Goal: Information Seeking & Learning: Learn about a topic

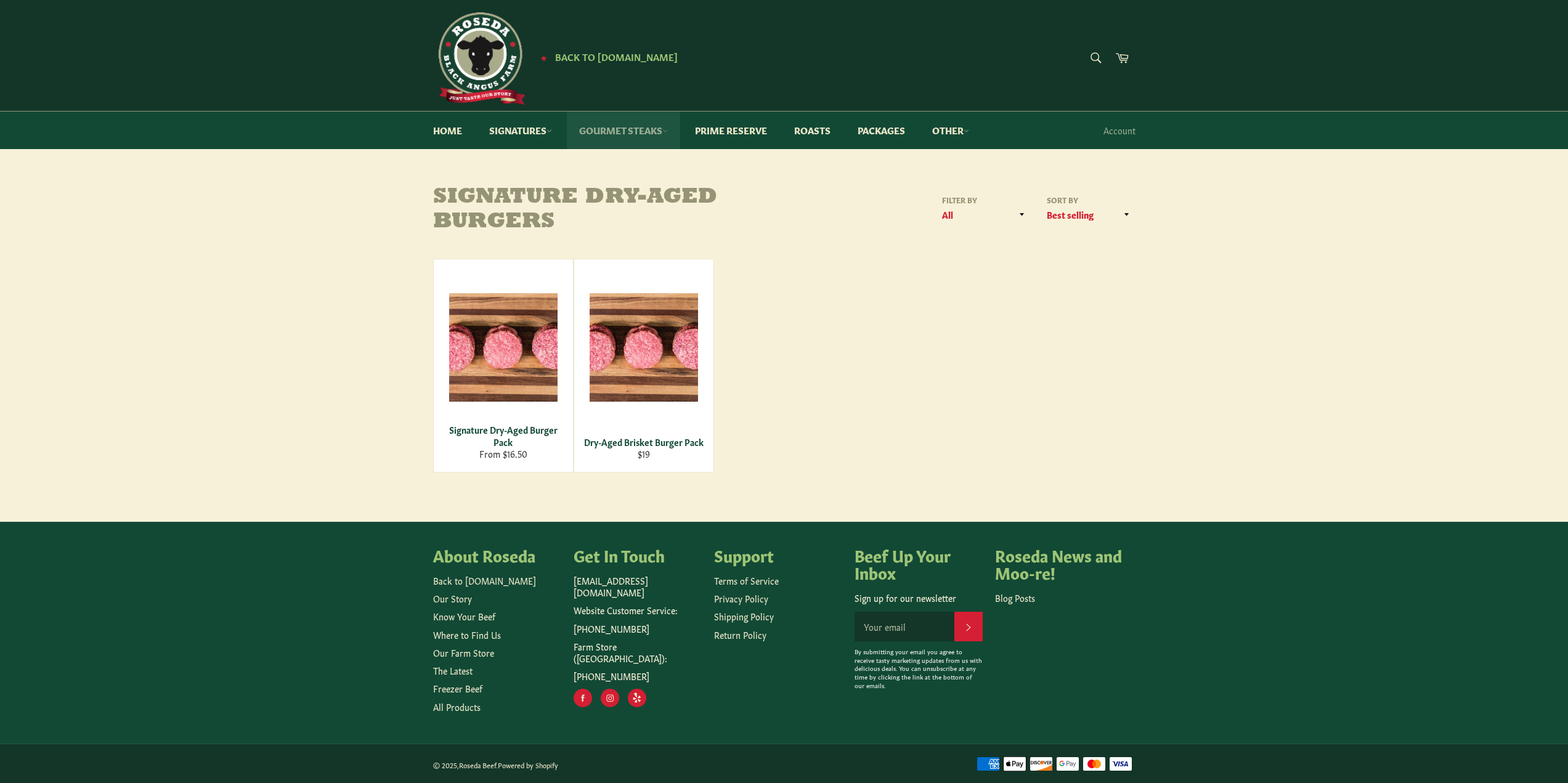
click at [662, 137] on link "Gourmet Steaks" at bounding box center [623, 130] width 113 height 37
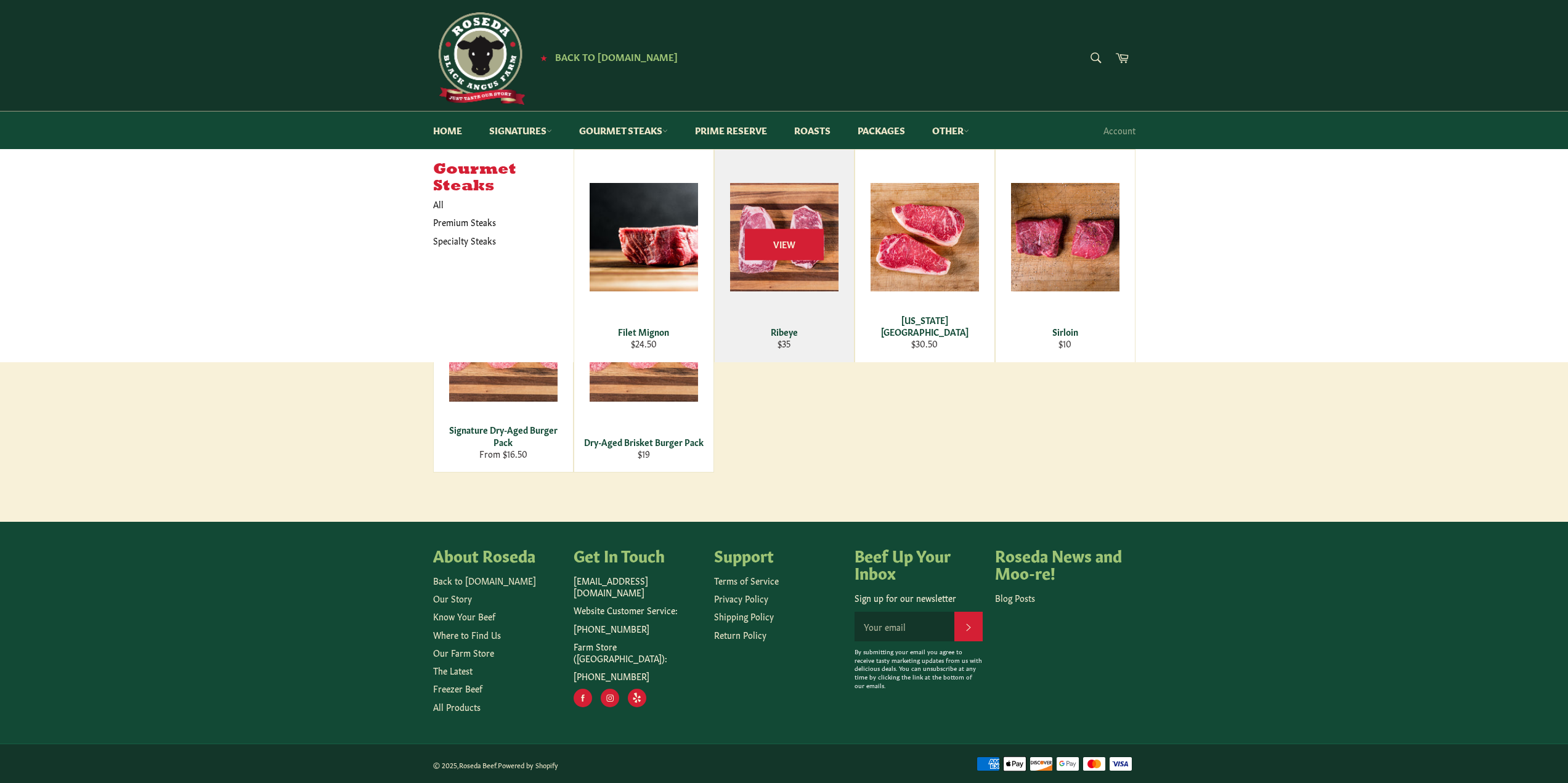
click at [777, 273] on div "View" at bounding box center [784, 256] width 139 height 213
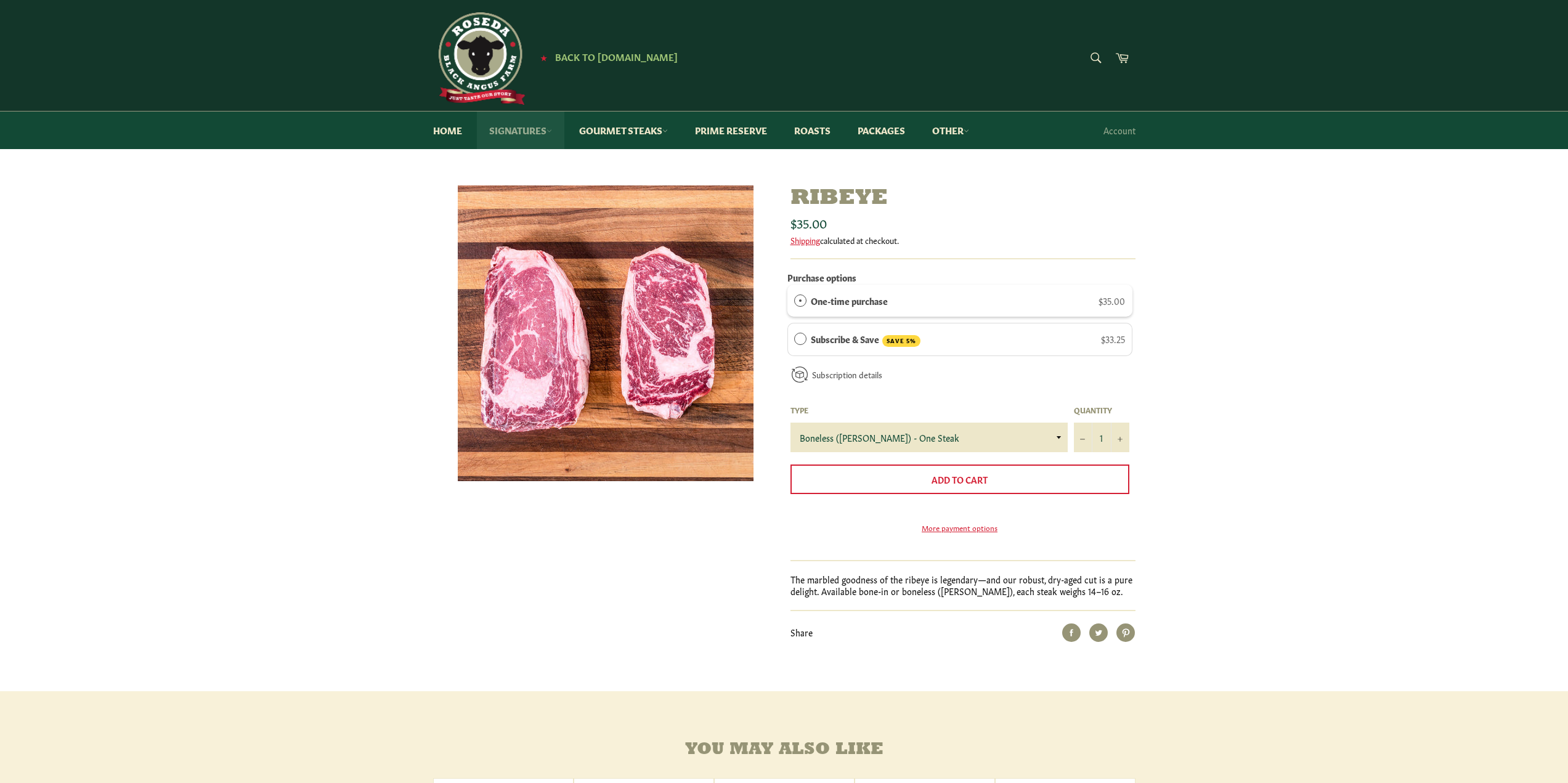
click at [544, 132] on link "Signatures" at bounding box center [520, 130] width 87 height 37
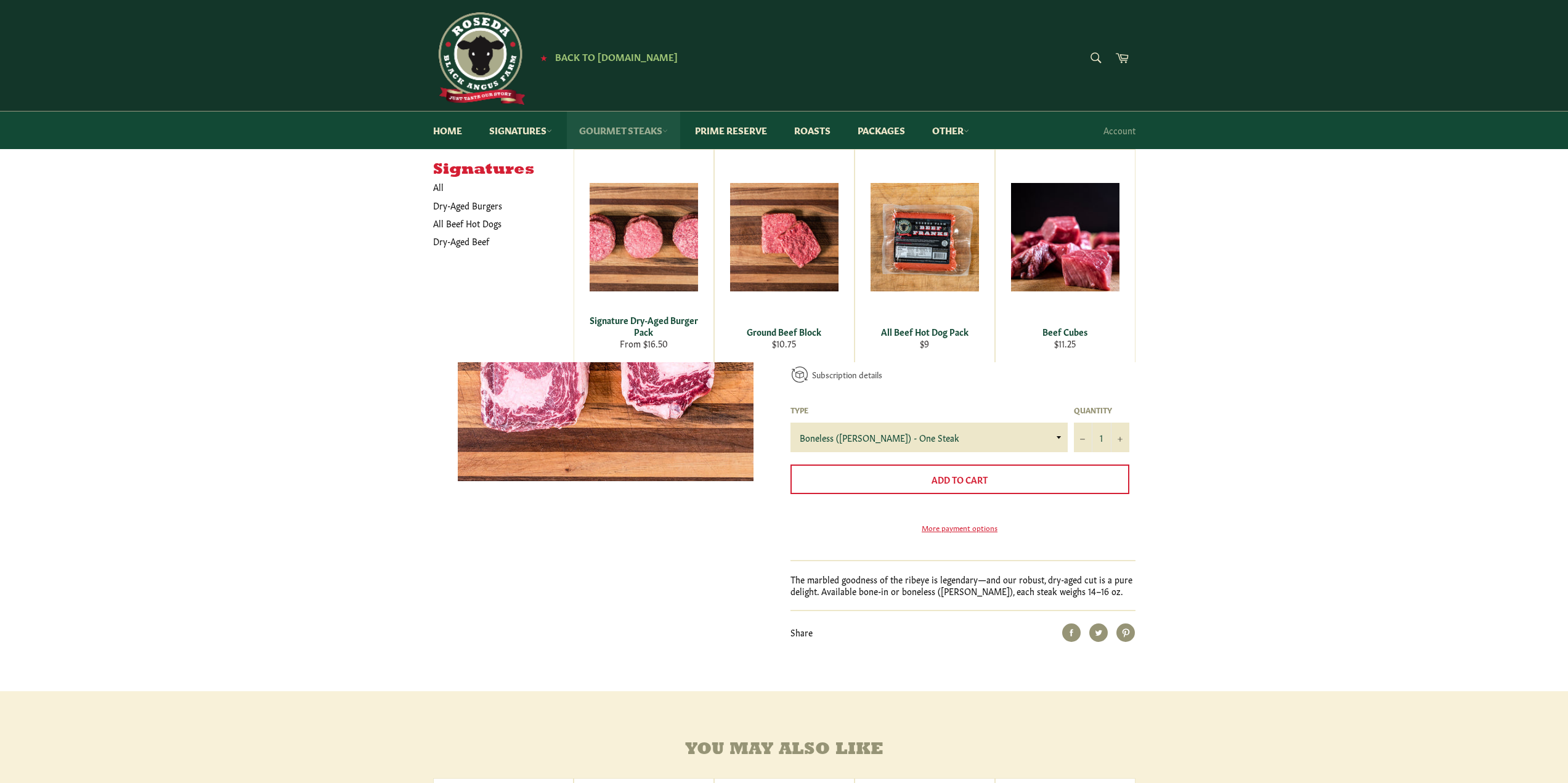
click at [667, 120] on link "Gourmet Steaks" at bounding box center [623, 130] width 113 height 37
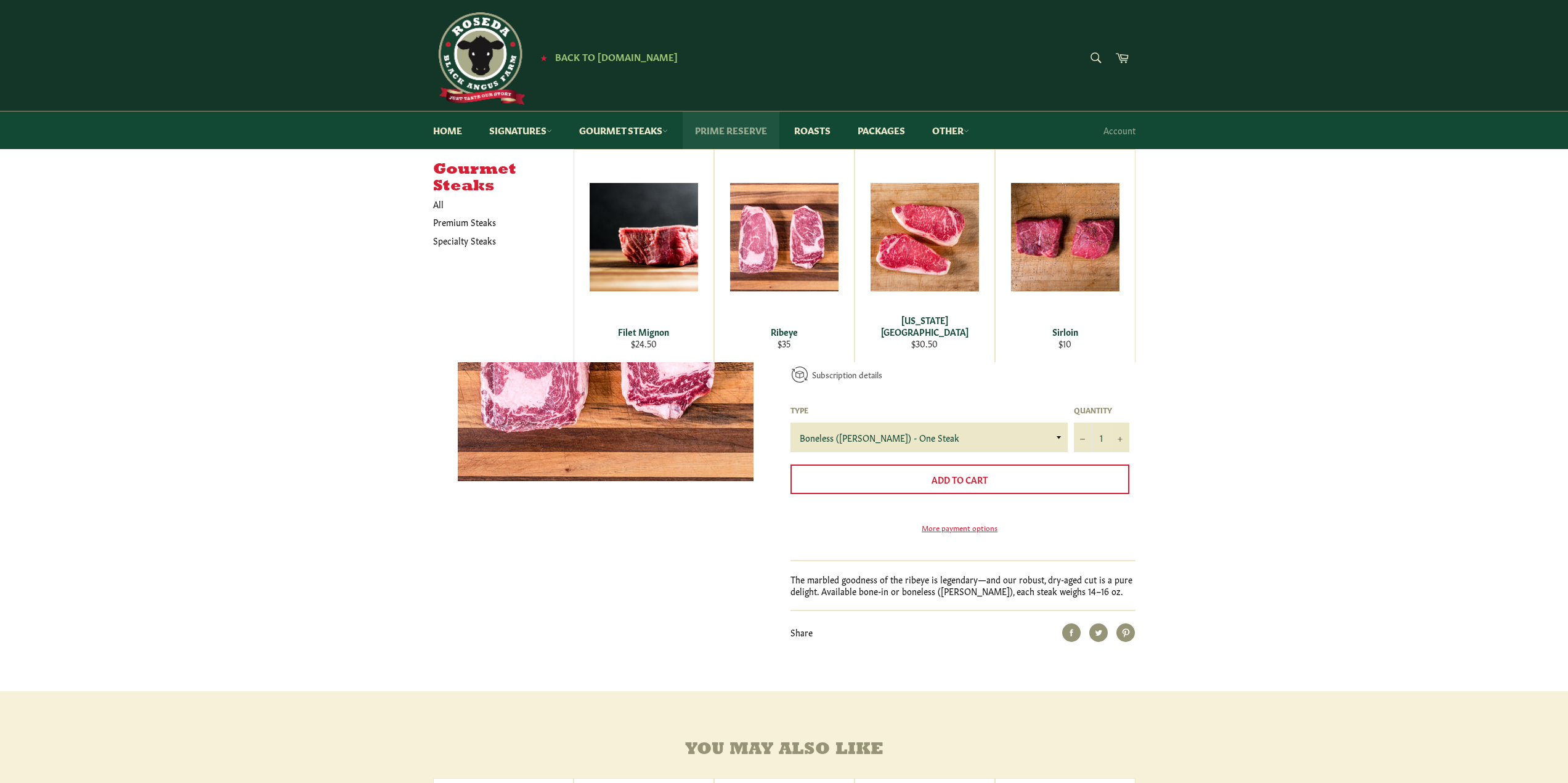
click at [765, 125] on link "Prime Reserve" at bounding box center [731, 130] width 97 height 37
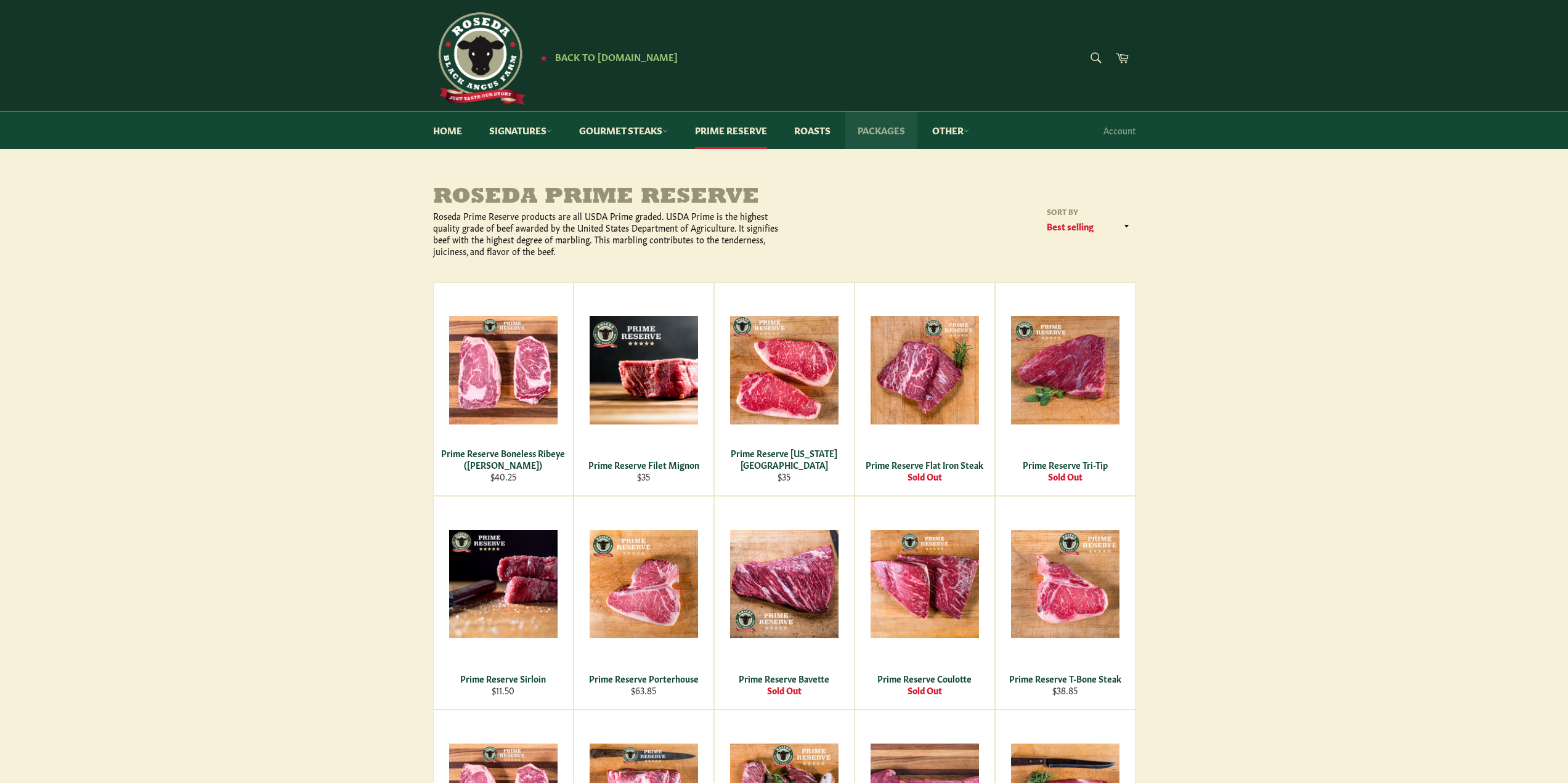
click at [908, 132] on link "Packages" at bounding box center [881, 130] width 72 height 37
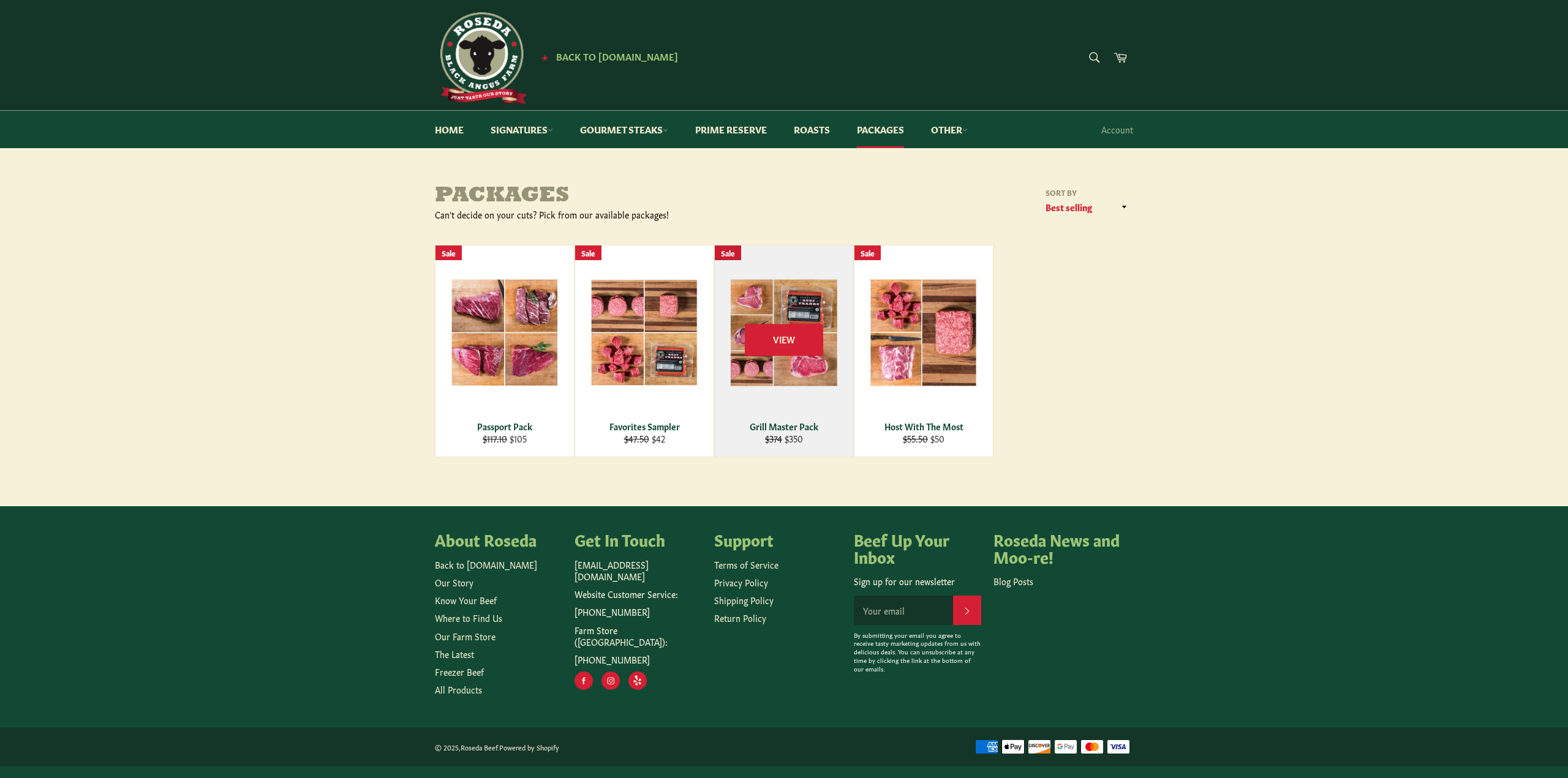
click at [776, 303] on div "View" at bounding box center [784, 351] width 138 height 211
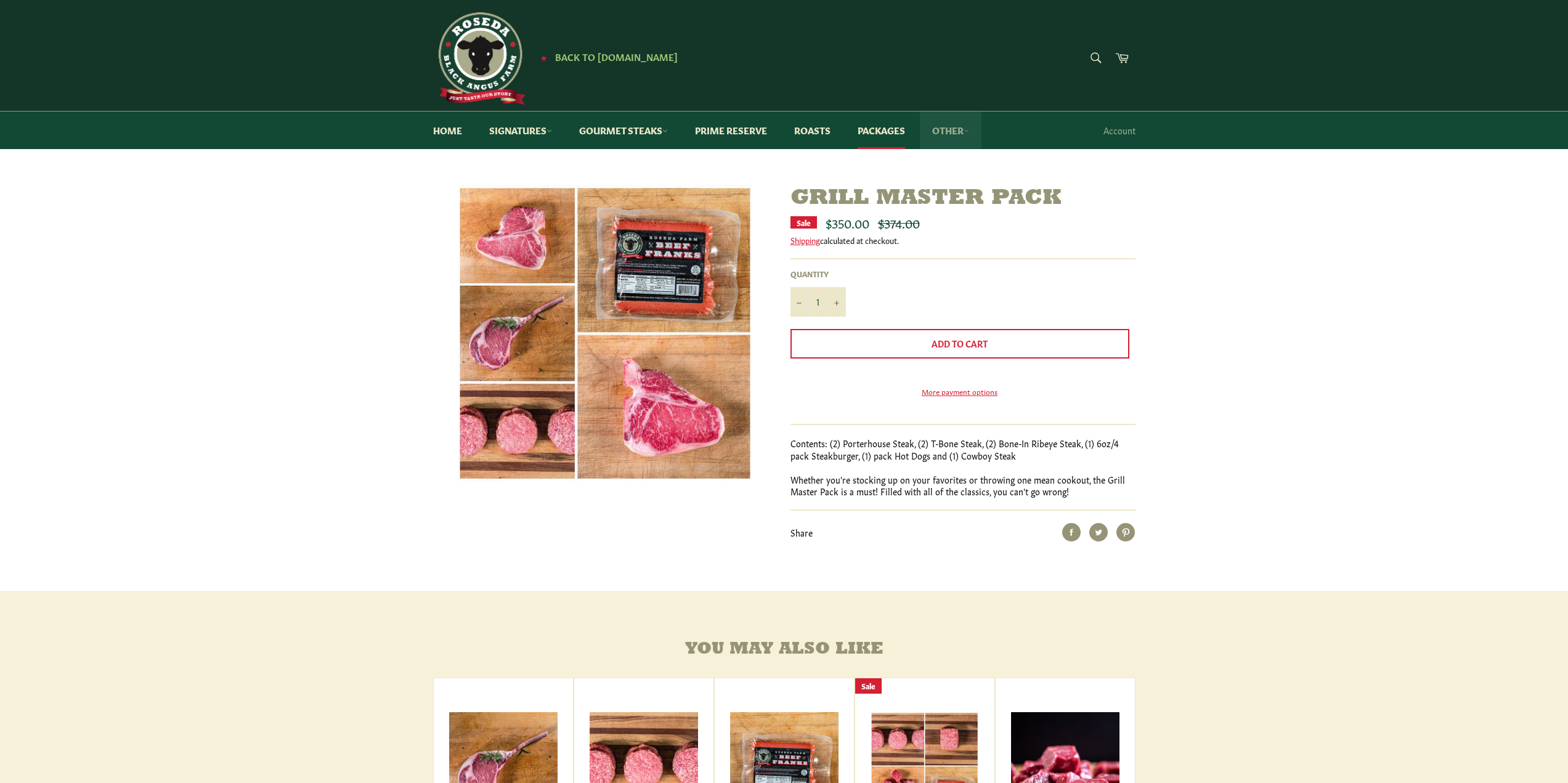
click at [950, 133] on link "Other" at bounding box center [950, 130] width 61 height 37
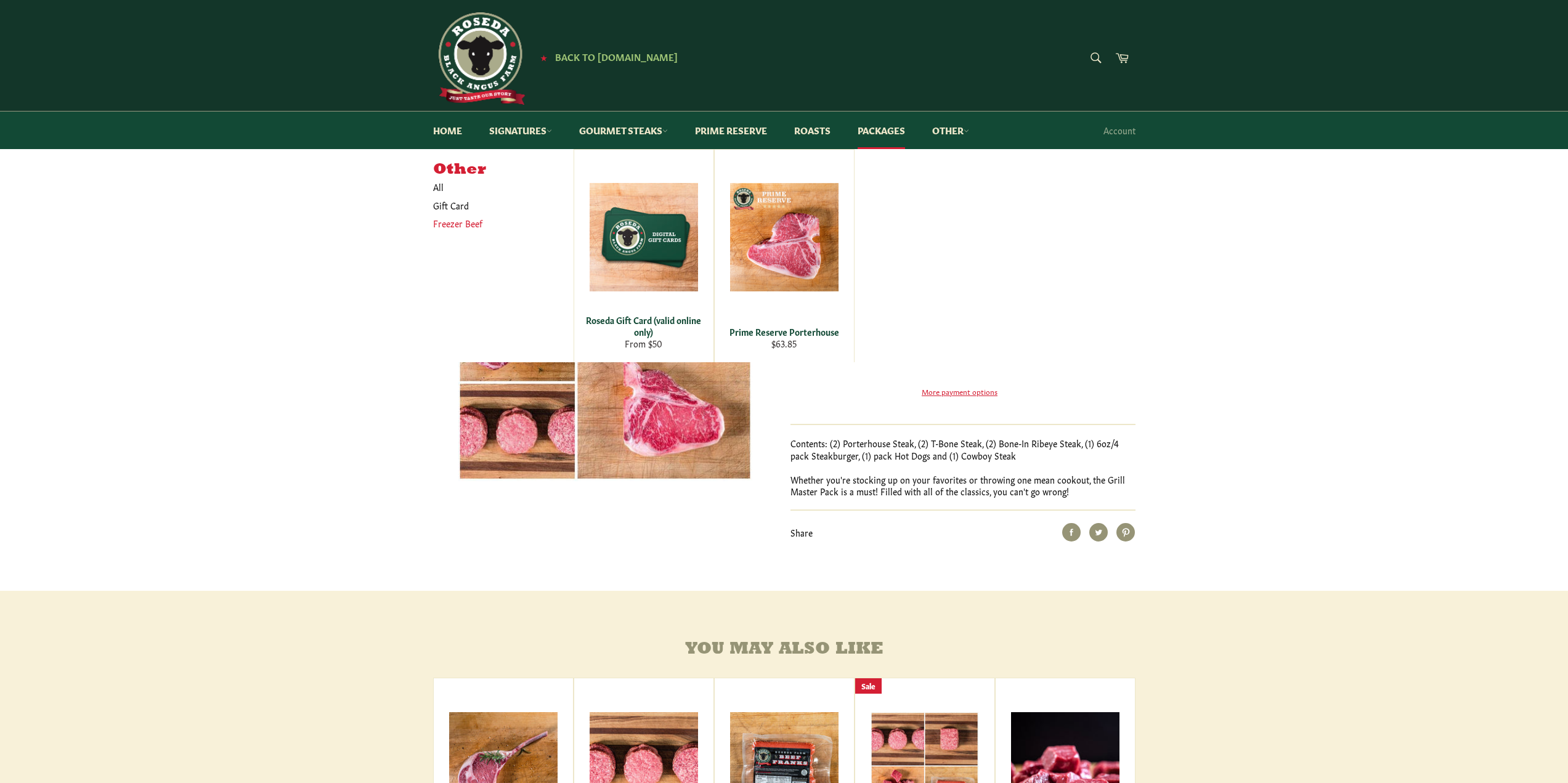
click at [461, 220] on link "Freezer Beef" at bounding box center [494, 223] width 134 height 18
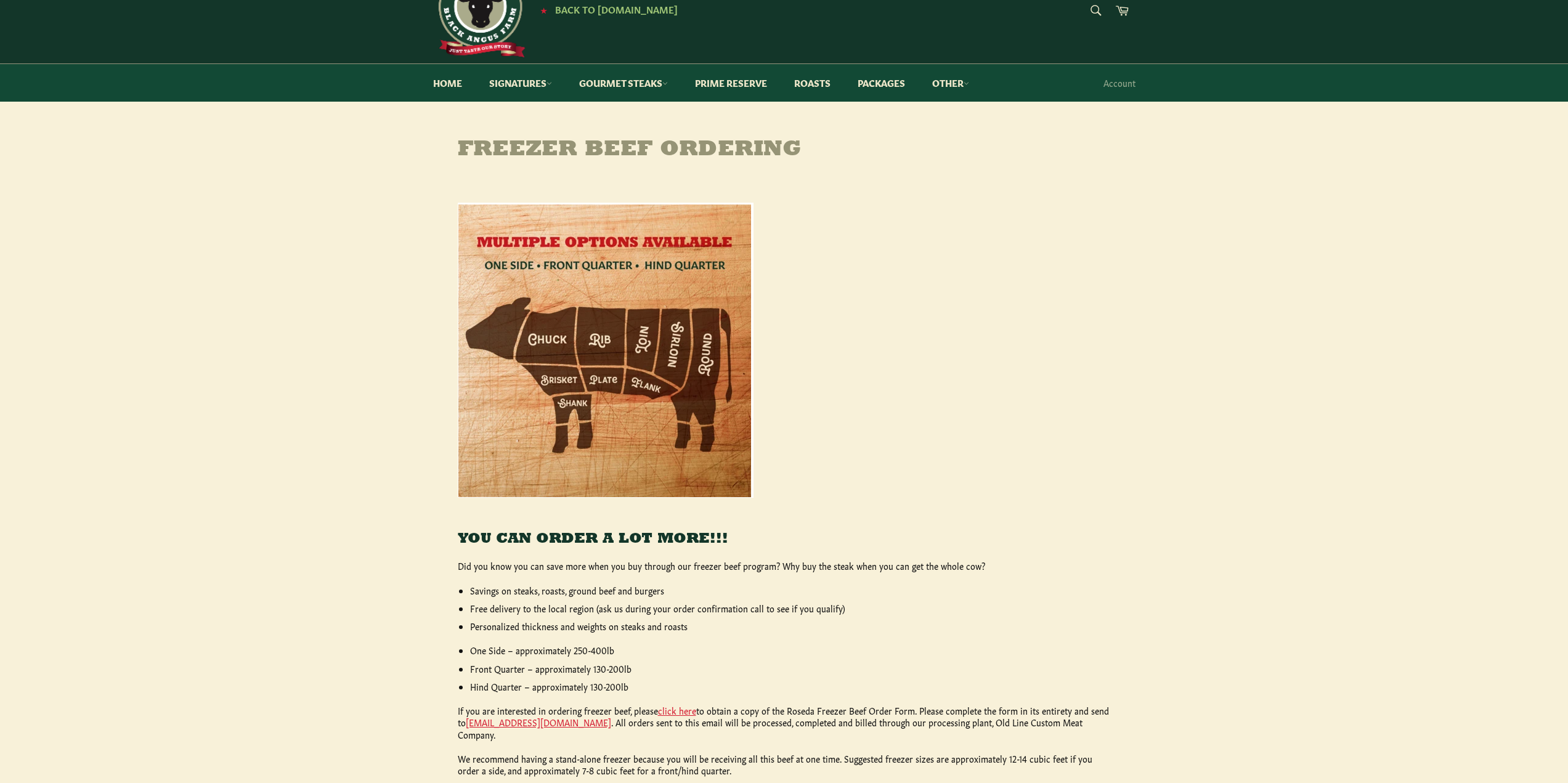
scroll to position [124, 0]
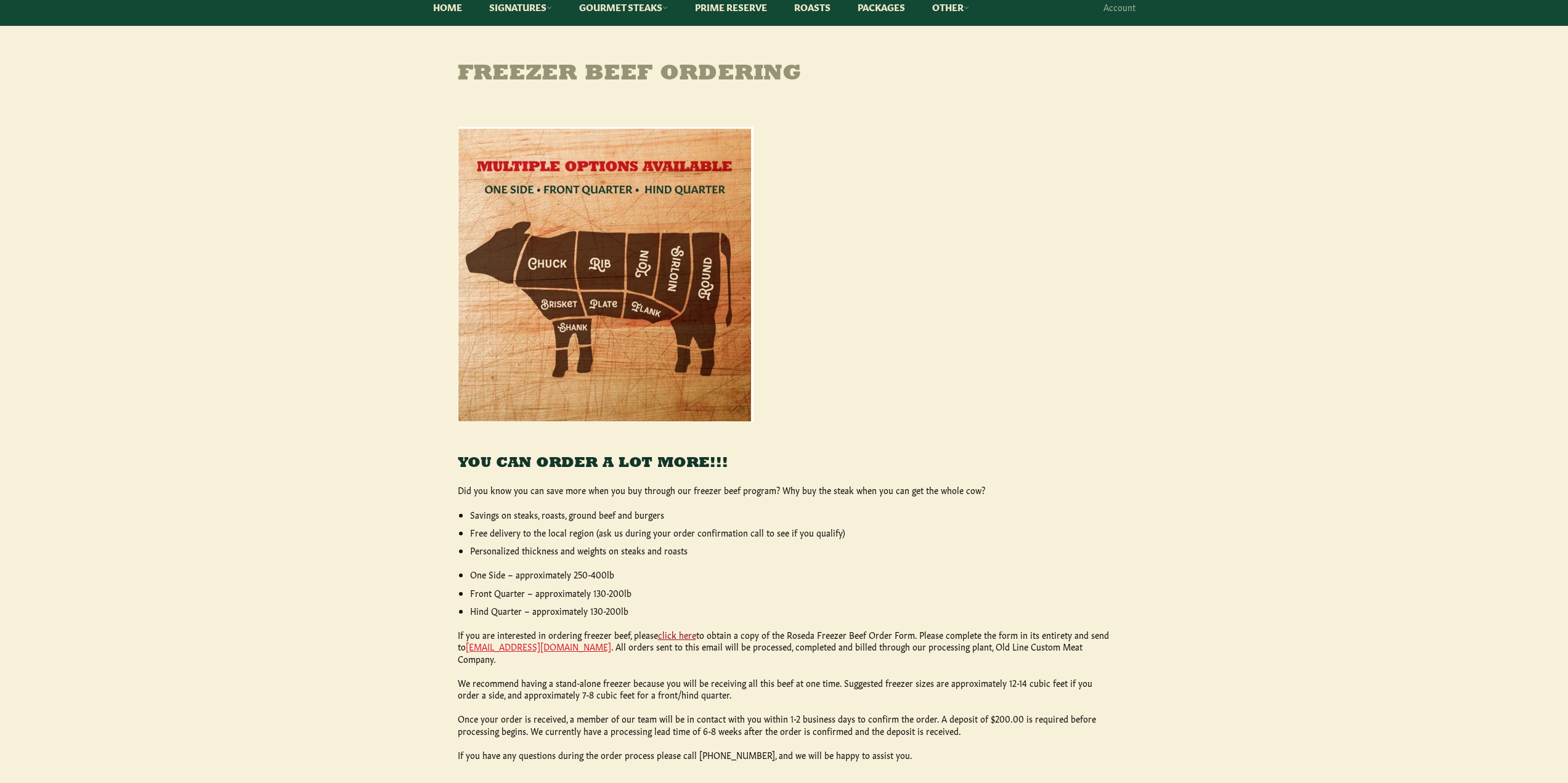
click at [667, 636] on link "click here" at bounding box center [677, 634] width 38 height 12
